Goal: Check status: Check status

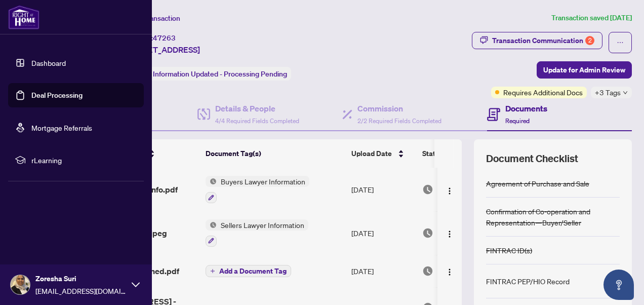
click at [58, 93] on link "Deal Processing" at bounding box center [56, 95] width 51 height 9
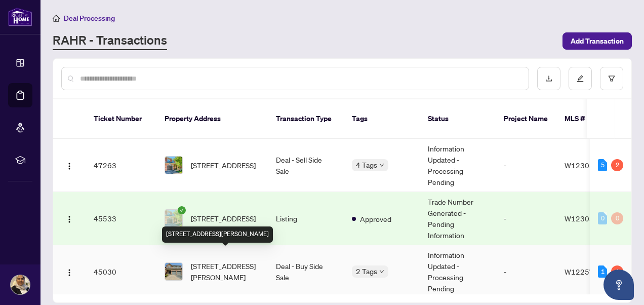
click at [216, 260] on span "[STREET_ADDRESS][PERSON_NAME]" at bounding box center [225, 271] width 69 height 22
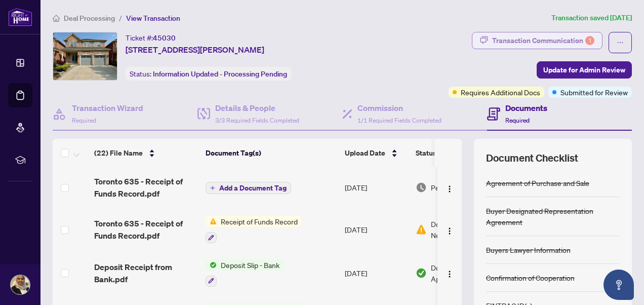
click at [546, 33] on div "Transaction Communication 1" at bounding box center [543, 40] width 102 height 16
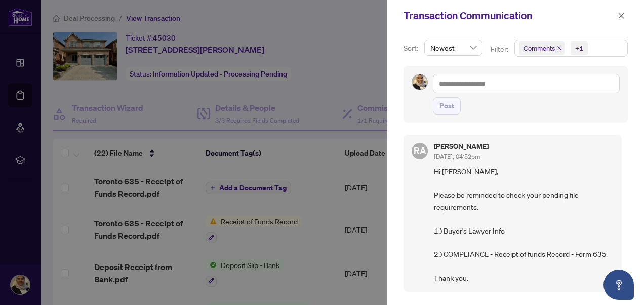
scroll to position [295, 0]
click at [622, 13] on icon "close" at bounding box center [620, 15] width 7 height 7
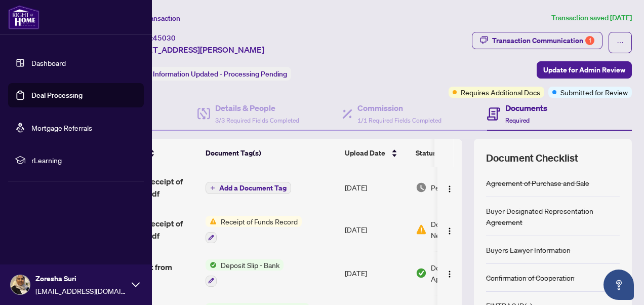
click at [44, 93] on link "Deal Processing" at bounding box center [56, 95] width 51 height 9
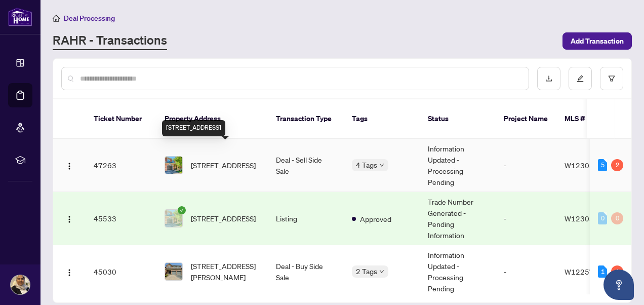
click at [223, 159] on span "[STREET_ADDRESS]" at bounding box center [223, 164] width 65 height 11
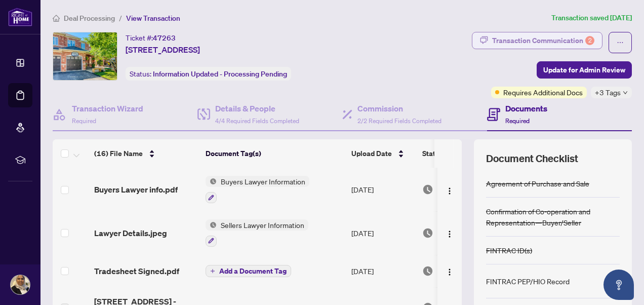
click at [514, 34] on div "Transaction Communication 2" at bounding box center [543, 40] width 102 height 16
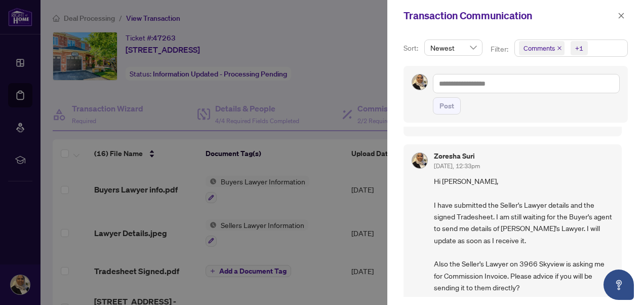
scroll to position [295, 0]
click at [623, 15] on icon "close" at bounding box center [620, 15] width 7 height 7
